Goal: Task Accomplishment & Management: Use online tool/utility

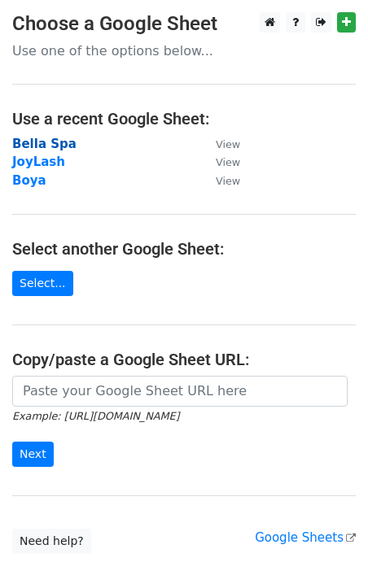
click at [38, 141] on strong "Bella Spa" at bounding box center [44, 144] width 64 height 15
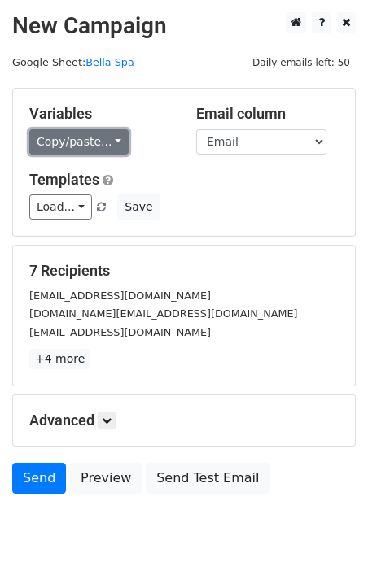
click at [107, 146] on link "Copy/paste..." at bounding box center [78, 141] width 99 height 25
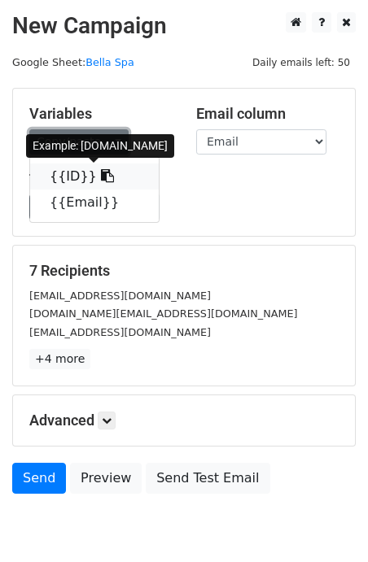
click at [101, 177] on icon at bounding box center [107, 175] width 13 height 13
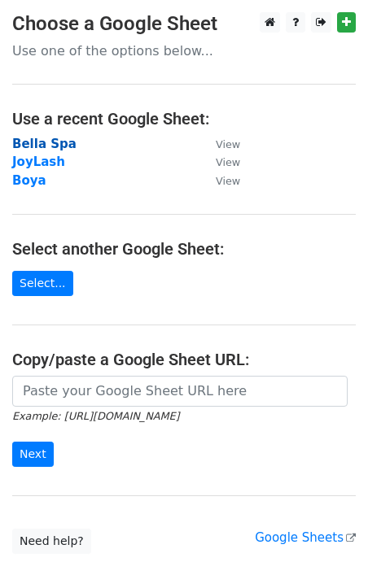
click at [37, 147] on strong "Bella Spa" at bounding box center [44, 144] width 64 height 15
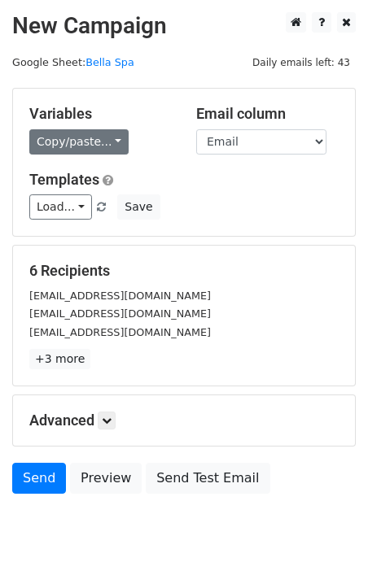
click at [113, 146] on link "Copy/paste..." at bounding box center [78, 141] width 99 height 25
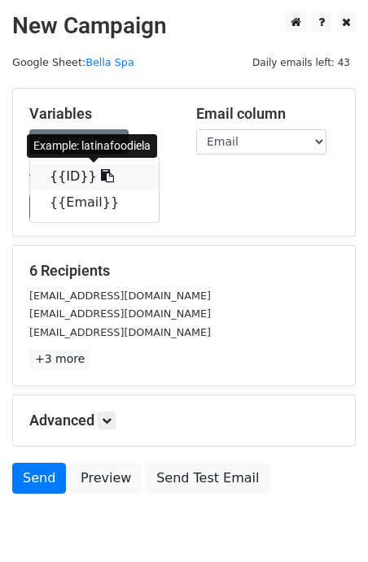
click at [101, 174] on icon at bounding box center [107, 175] width 13 height 13
